Goal: Transaction & Acquisition: Purchase product/service

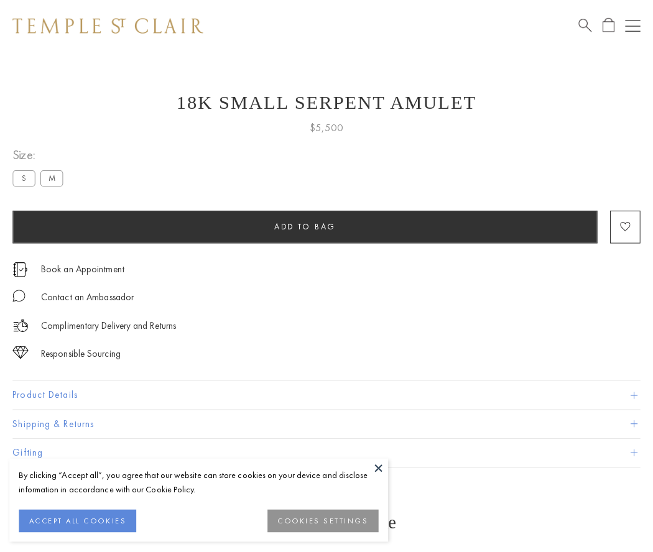
scroll to position [5, 0]
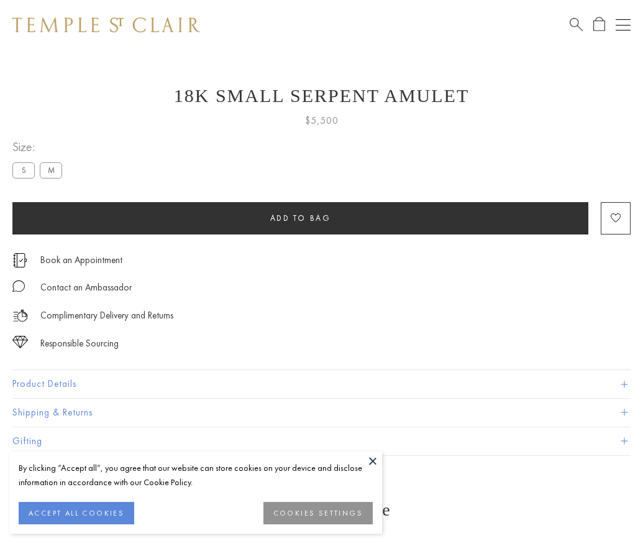
click at [300, 218] on span "Add to bag" at bounding box center [300, 218] width 61 height 11
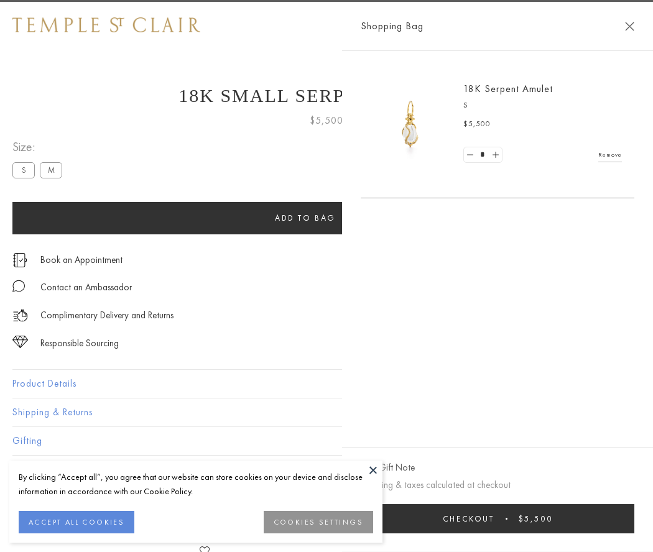
click at [494, 518] on span "Checkout" at bounding box center [469, 518] width 52 height 11
